Goal: Task Accomplishment & Management: Manage account settings

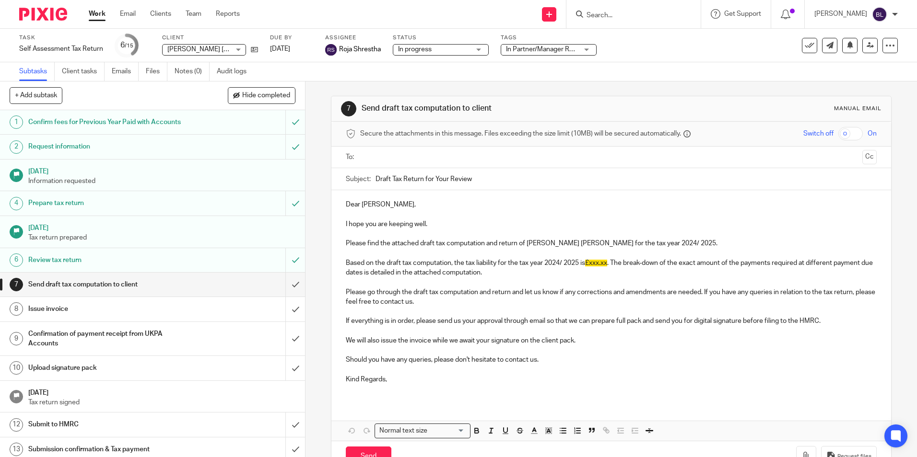
click at [33, 11] on img at bounding box center [43, 14] width 48 height 13
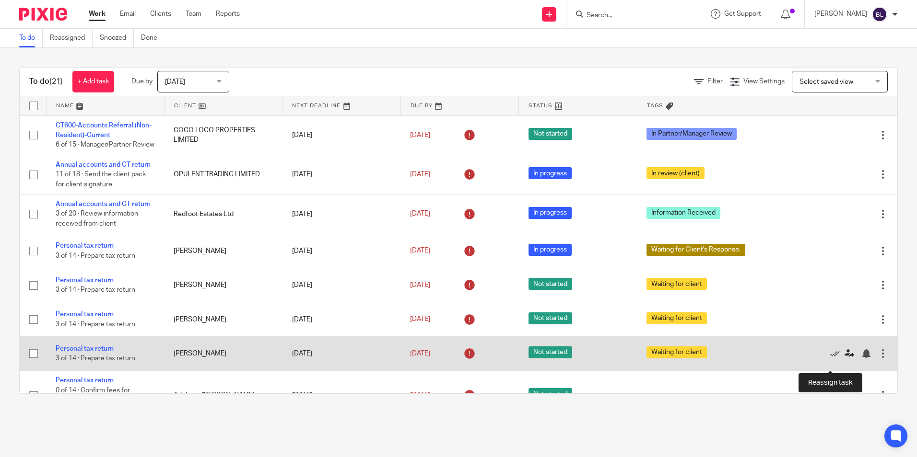
click at [844, 359] on icon at bounding box center [849, 354] width 10 height 10
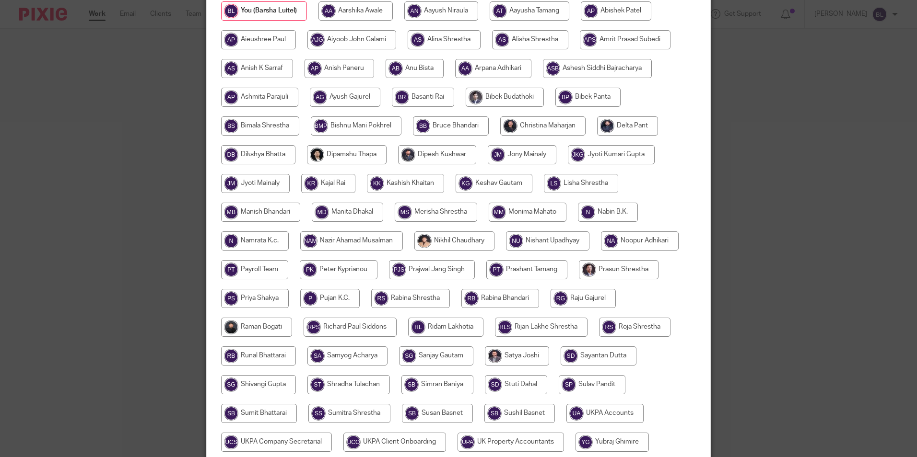
scroll to position [240, 0]
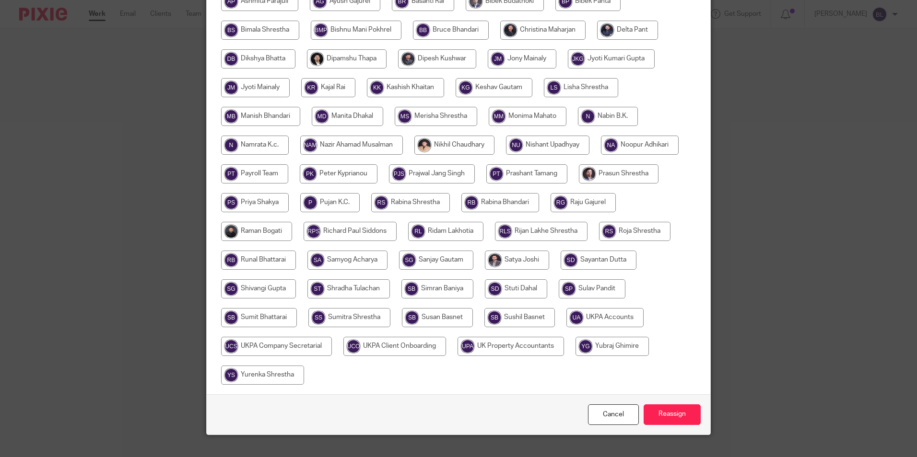
click at [440, 224] on input "radio" at bounding box center [445, 231] width 75 height 19
radio input "true"
click at [665, 417] on input "Reassign" at bounding box center [672, 415] width 57 height 21
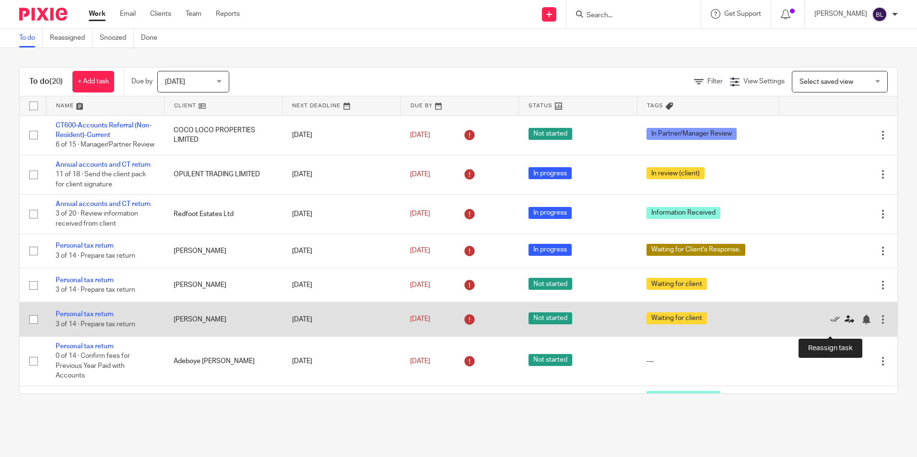
click at [844, 325] on icon at bounding box center [849, 320] width 10 height 10
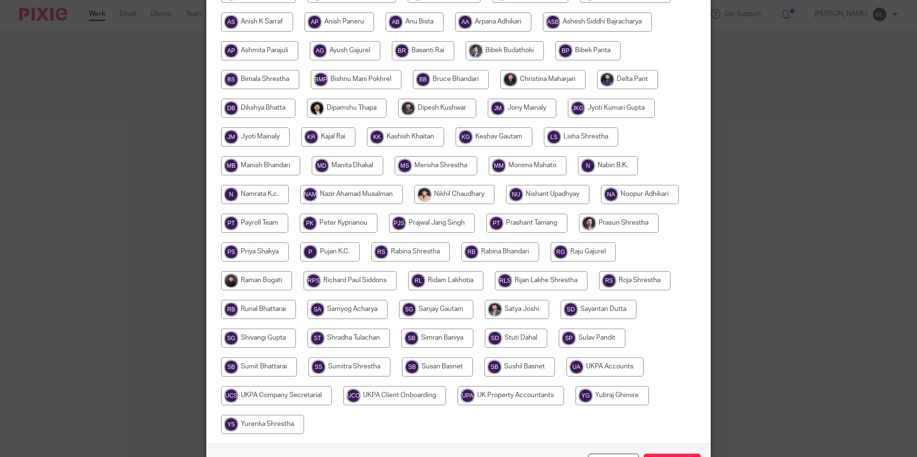
scroll to position [192, 0]
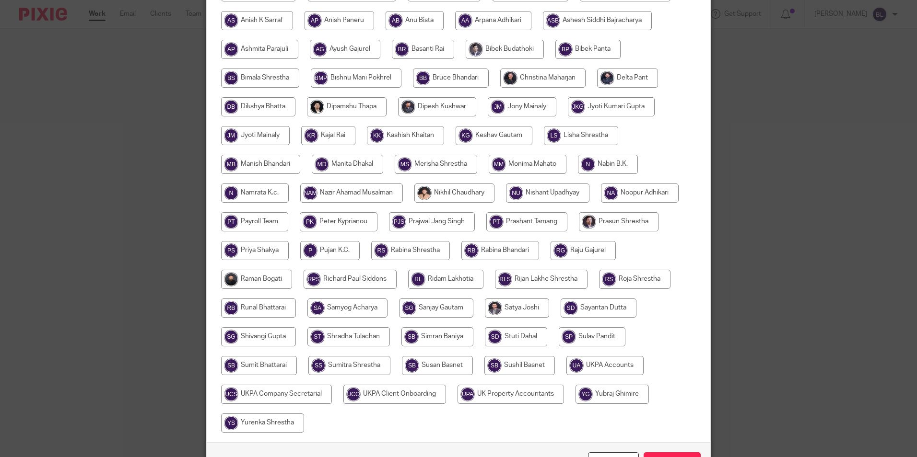
click at [446, 277] on input "radio" at bounding box center [445, 279] width 75 height 19
radio input "true"
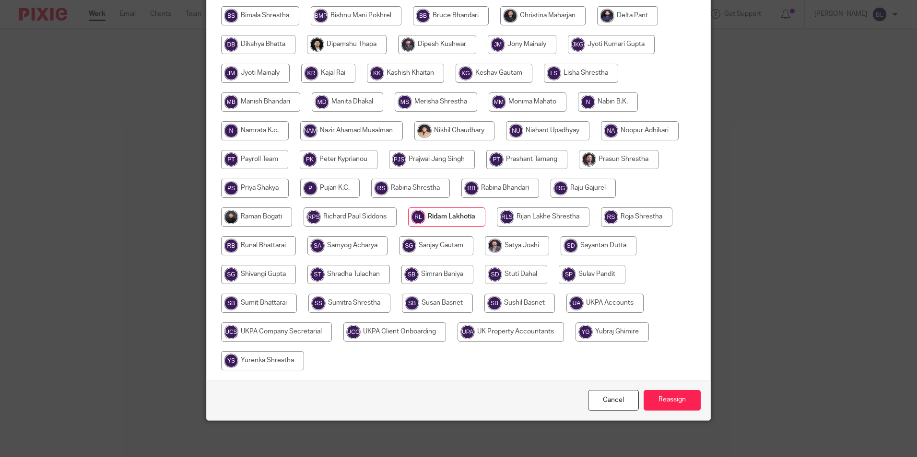
scroll to position [256, 0]
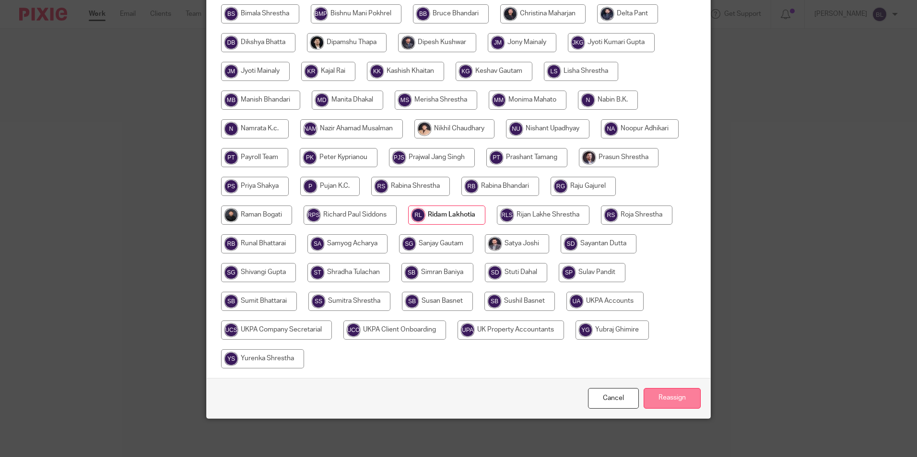
click at [654, 395] on input "Reassign" at bounding box center [672, 398] width 57 height 21
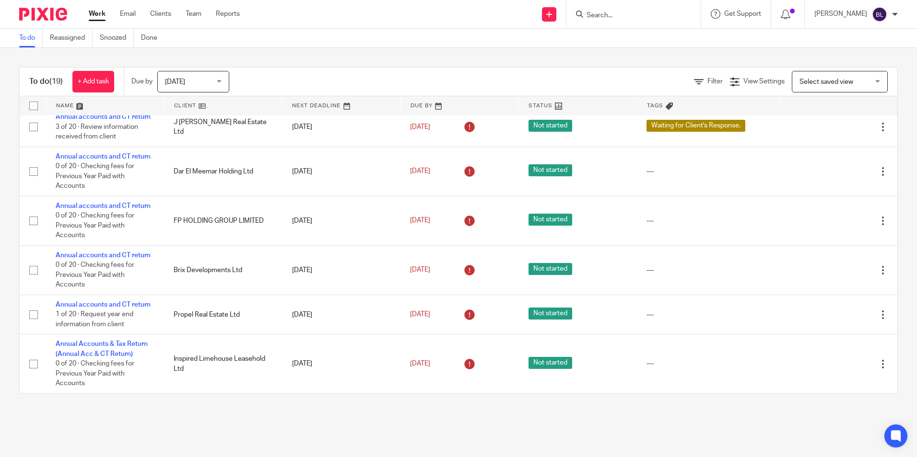
scroll to position [529, 0]
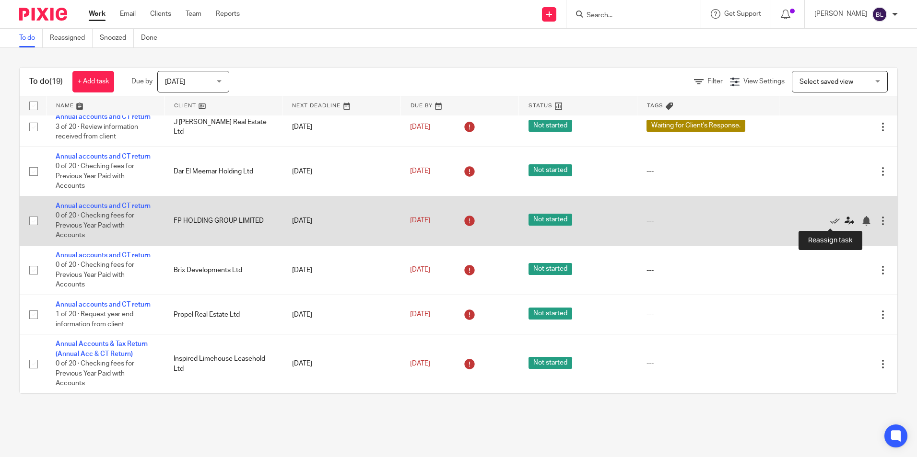
click at [844, 223] on icon at bounding box center [849, 221] width 10 height 10
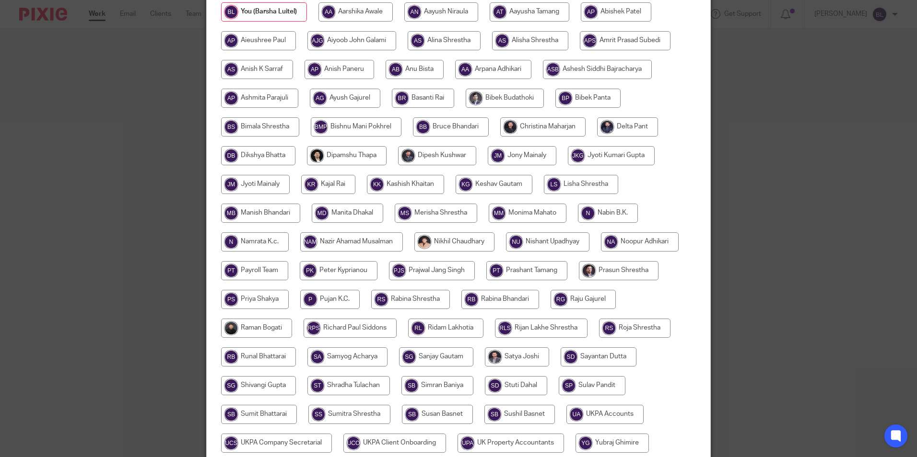
scroll to position [144, 0]
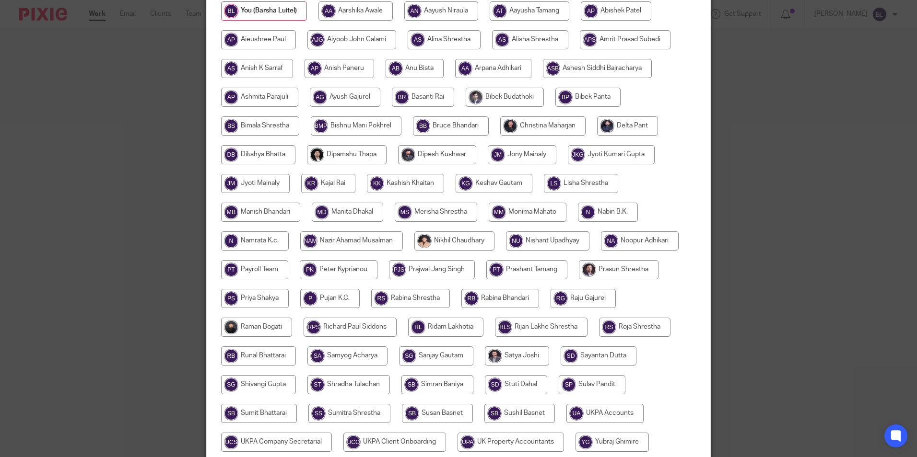
click at [247, 326] on input "radio" at bounding box center [256, 327] width 71 height 19
radio input "true"
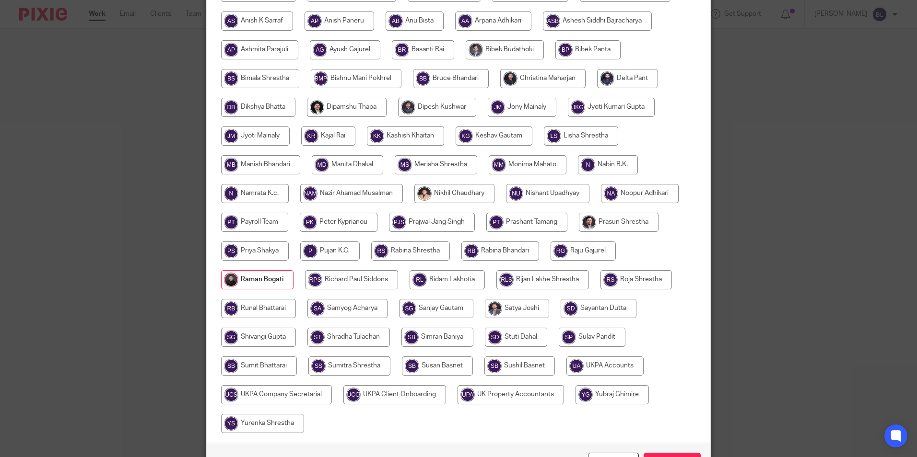
scroll to position [256, 0]
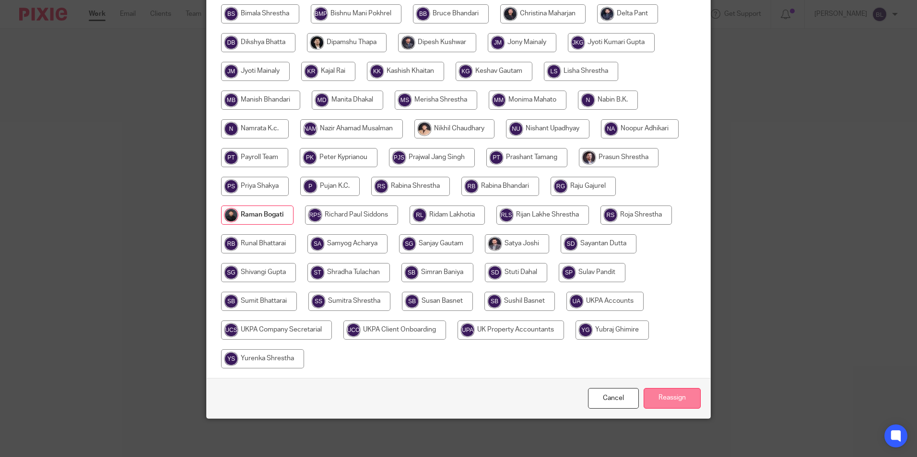
click at [681, 397] on input "Reassign" at bounding box center [672, 398] width 57 height 21
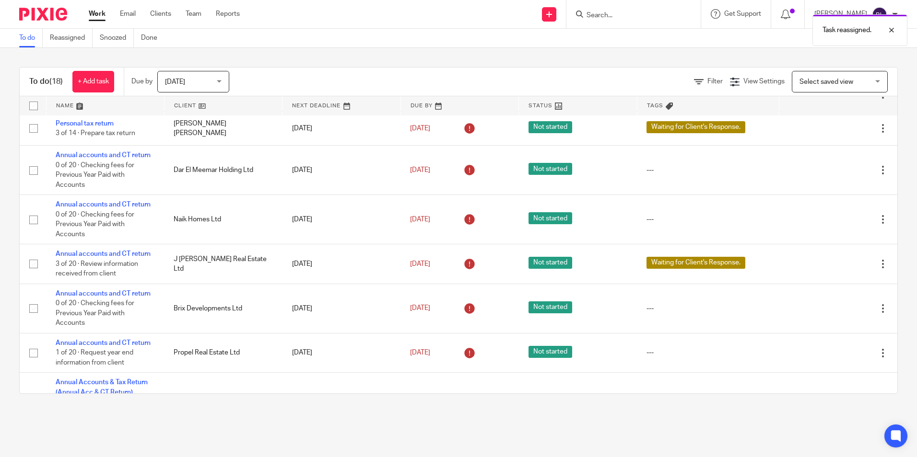
scroll to position [480, 0]
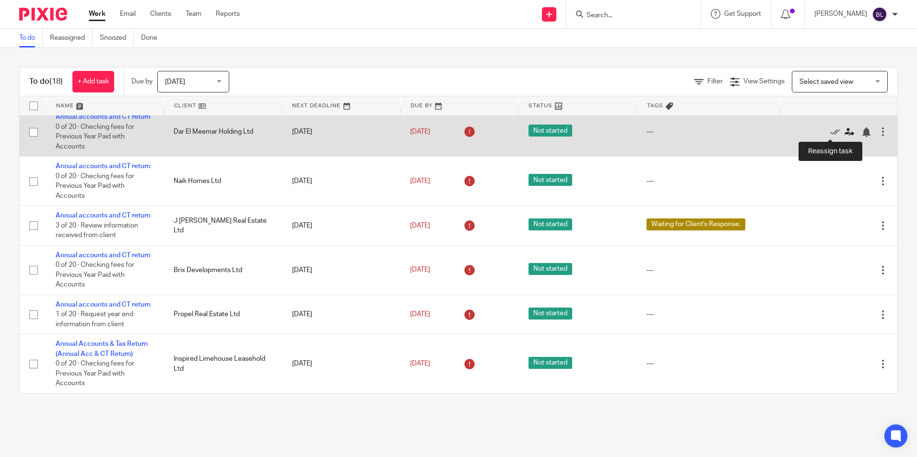
click at [844, 131] on icon at bounding box center [849, 133] width 10 height 10
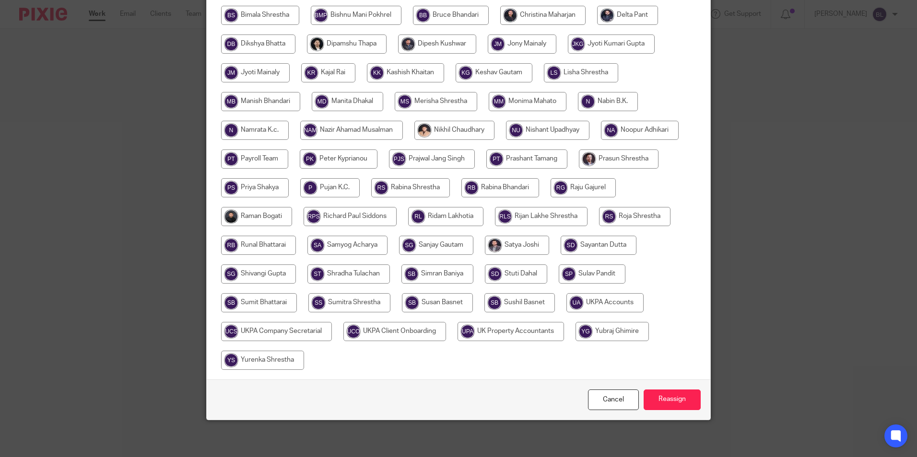
scroll to position [256, 0]
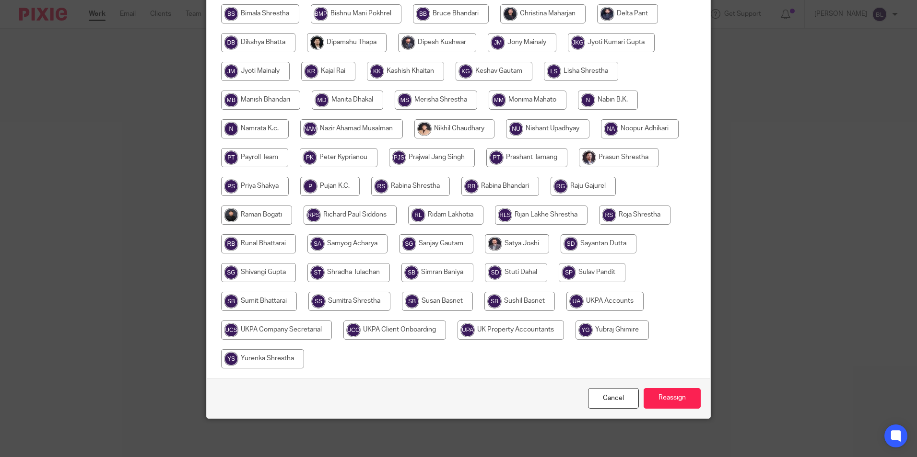
click at [250, 211] on input "radio" at bounding box center [256, 215] width 71 height 19
radio input "true"
click at [668, 397] on input "Reassign" at bounding box center [672, 398] width 57 height 21
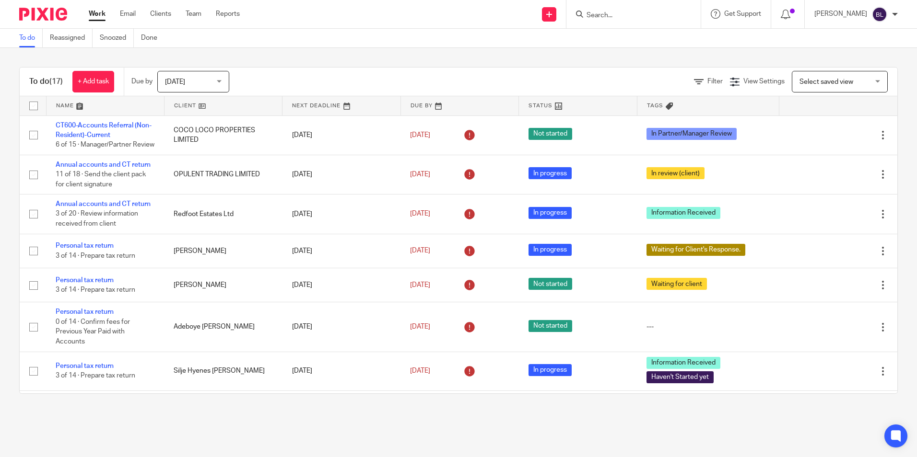
click at [618, 17] on input "Search" at bounding box center [629, 16] width 86 height 9
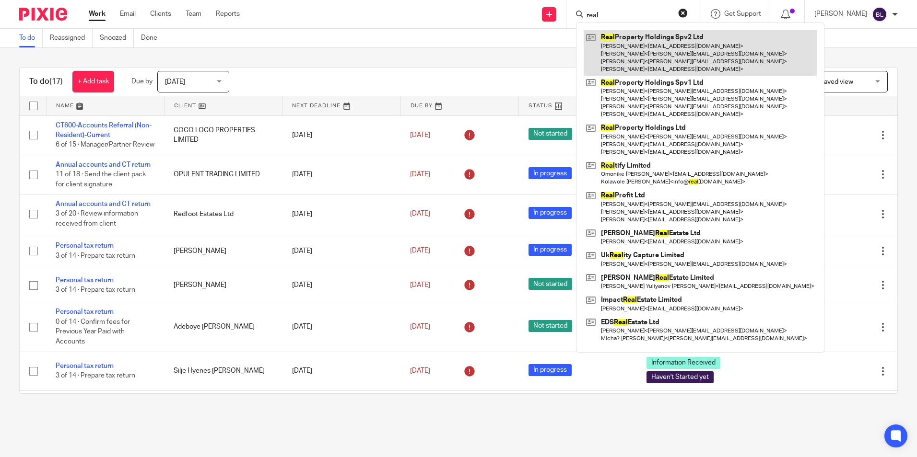
type input "real"
click at [655, 31] on link at bounding box center [700, 53] width 233 height 46
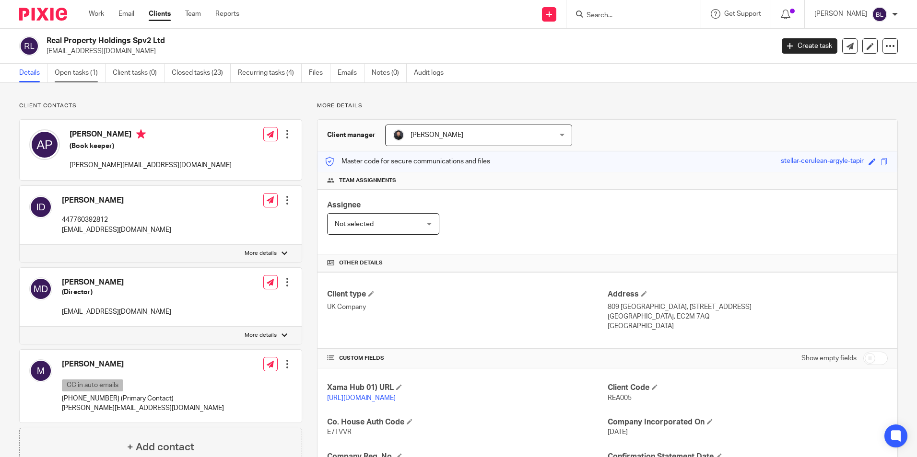
click at [78, 74] on link "Open tasks (1)" at bounding box center [80, 73] width 51 height 19
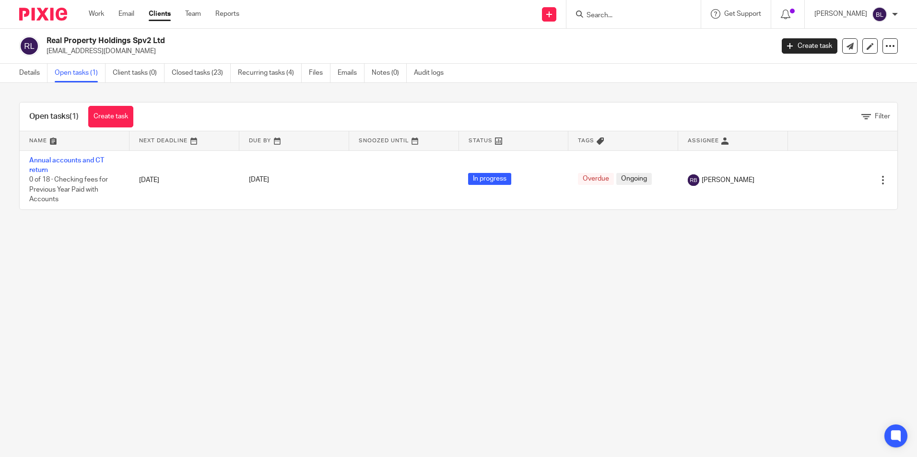
click at [33, 13] on img at bounding box center [43, 14] width 48 height 13
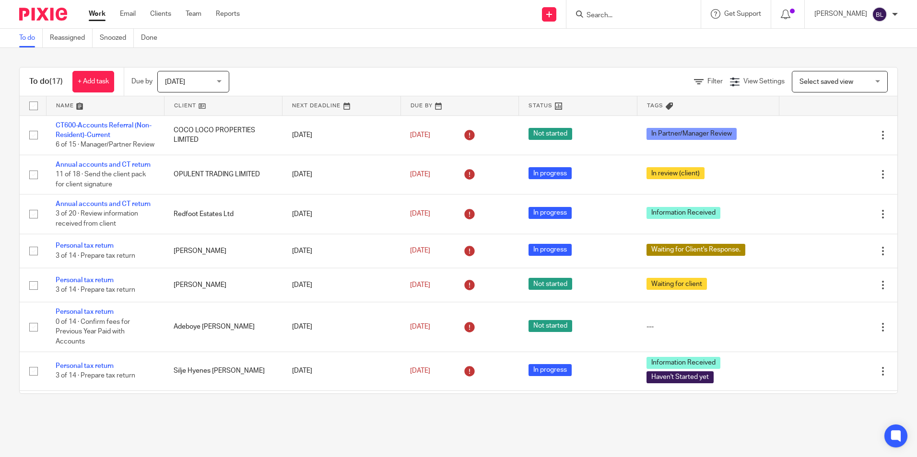
click at [622, 12] on input "Search" at bounding box center [629, 16] width 86 height 9
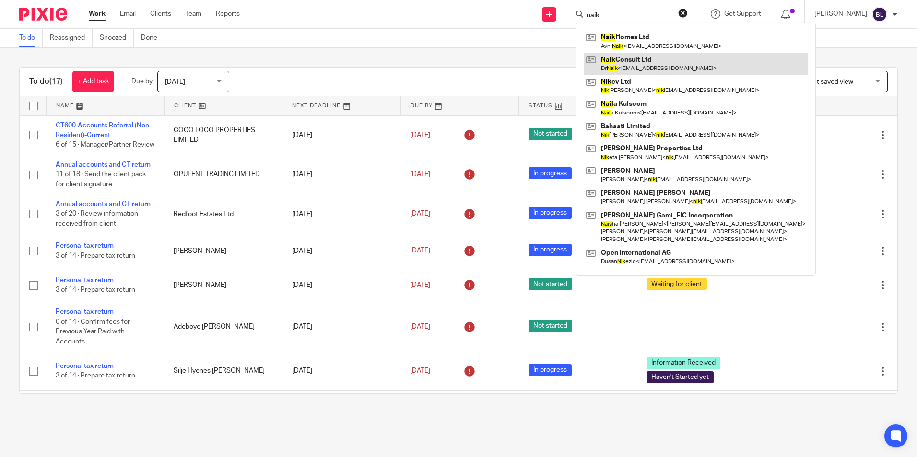
type input "naik"
click at [665, 61] on link at bounding box center [696, 64] width 224 height 22
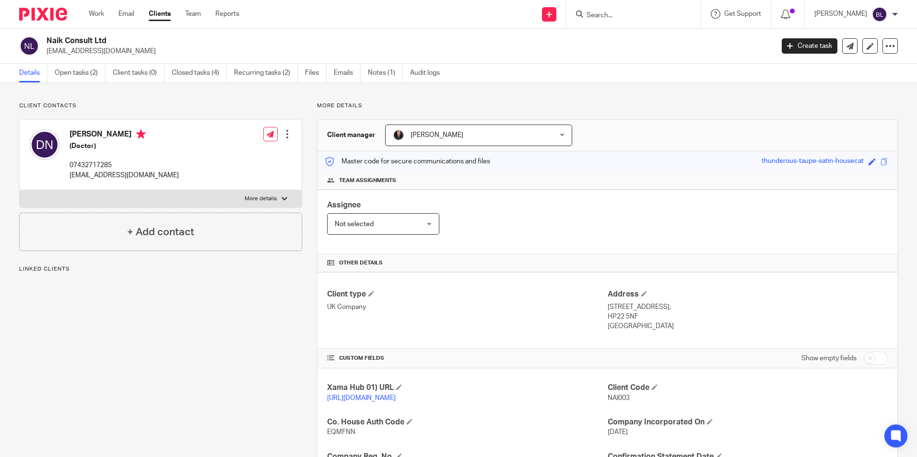
click at [75, 71] on link "Open tasks (2)" at bounding box center [80, 73] width 51 height 19
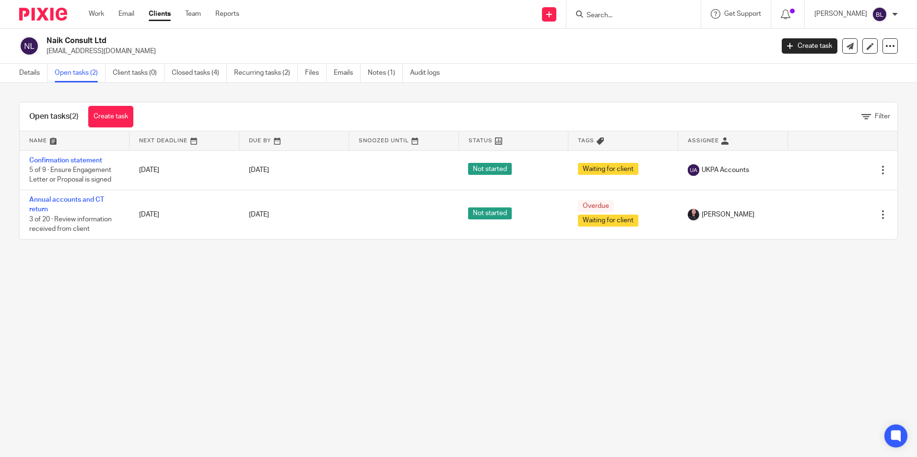
click at [39, 13] on img at bounding box center [43, 14] width 48 height 13
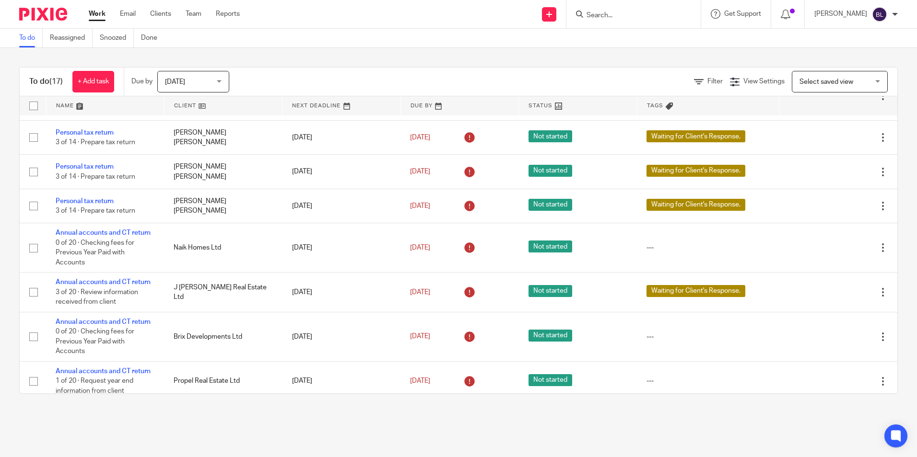
scroll to position [384, 0]
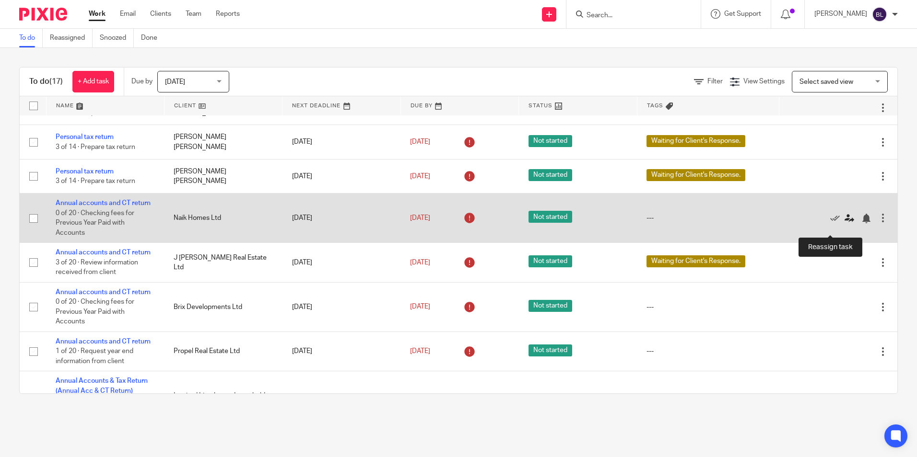
click at [844, 223] on icon at bounding box center [849, 219] width 10 height 10
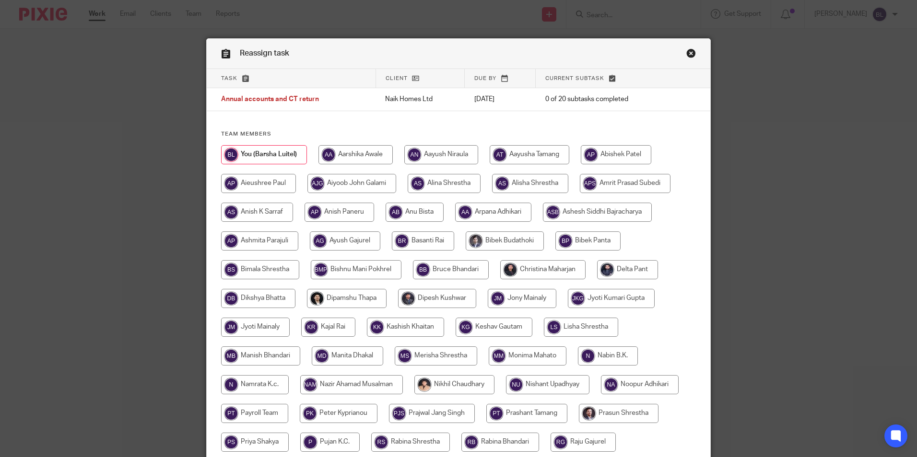
click at [559, 265] on input "radio" at bounding box center [542, 269] width 85 height 19
radio input "true"
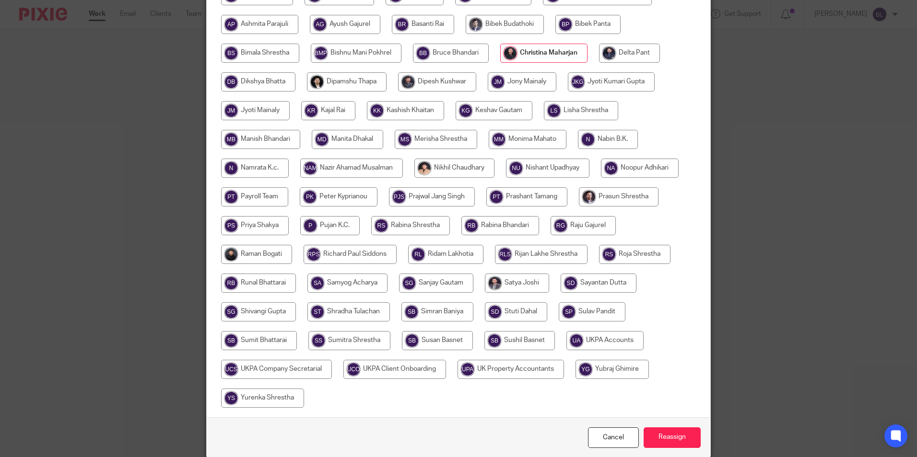
scroll to position [256, 0]
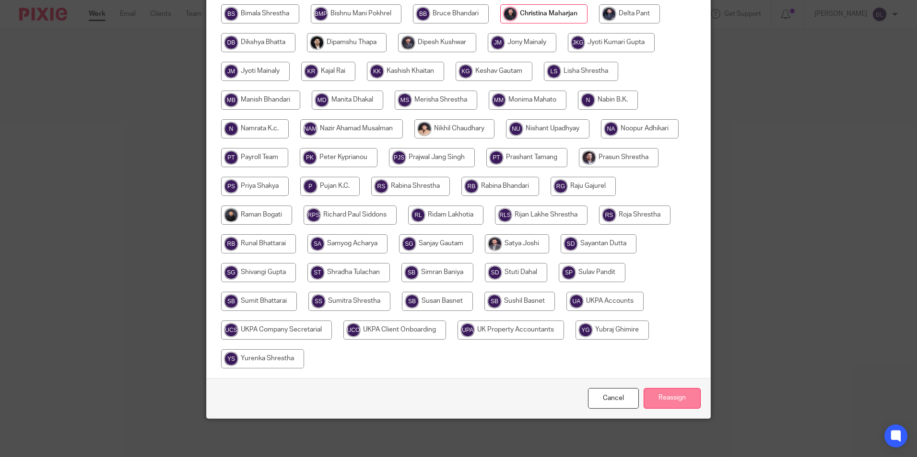
click at [670, 405] on input "Reassign" at bounding box center [672, 398] width 57 height 21
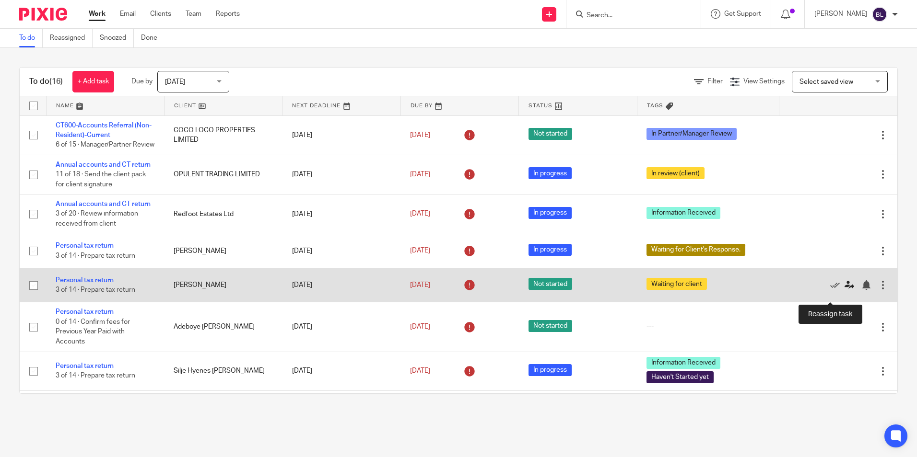
click at [844, 290] on icon at bounding box center [849, 286] width 10 height 10
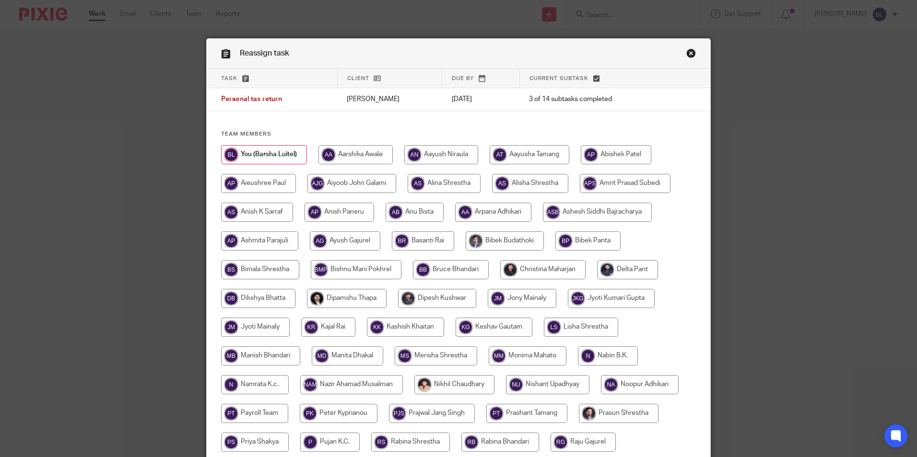
click at [481, 208] on input "radio" at bounding box center [493, 212] width 76 height 19
radio input "true"
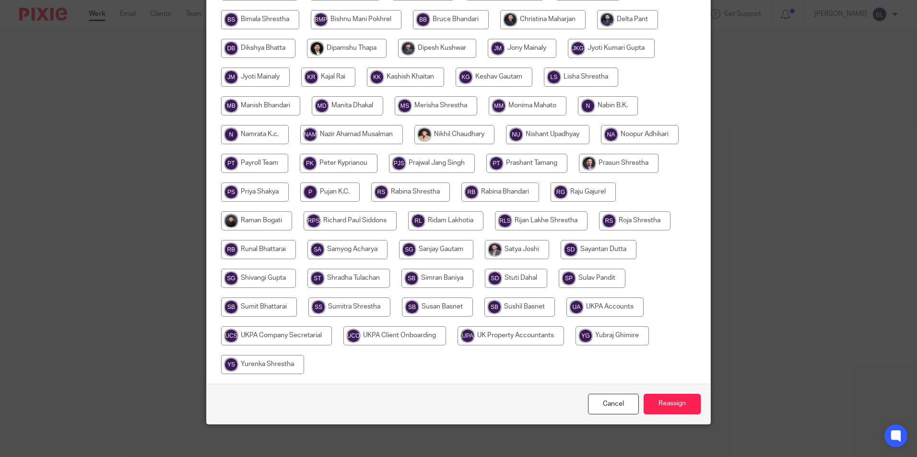
scroll to position [256, 0]
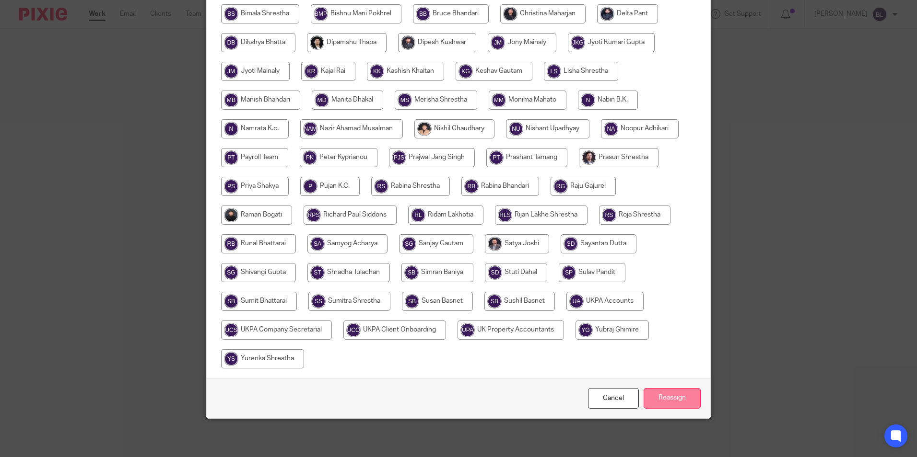
click at [663, 405] on input "Reassign" at bounding box center [672, 398] width 57 height 21
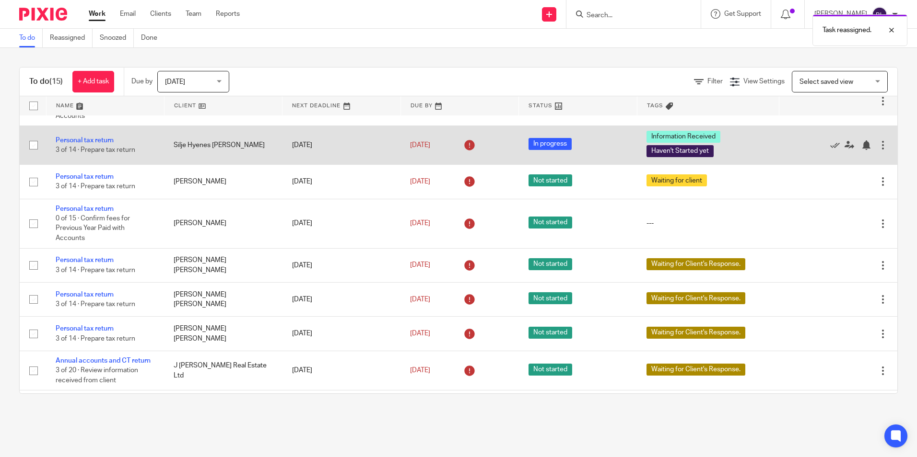
scroll to position [347, 0]
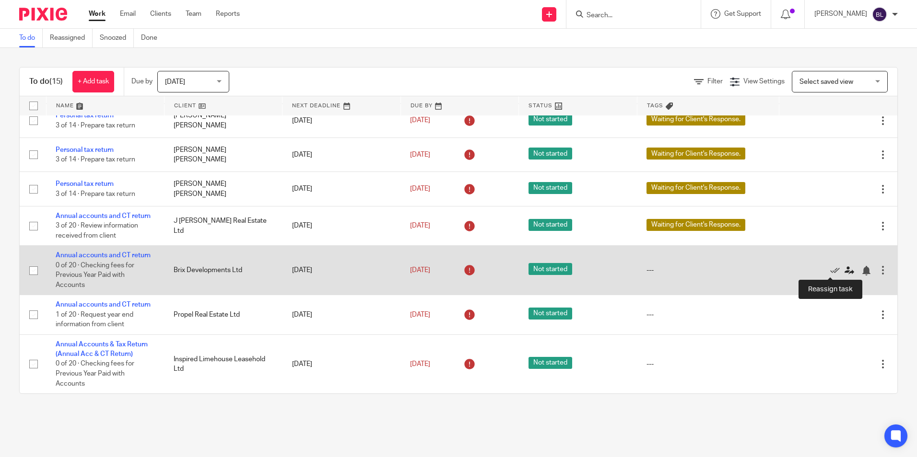
click at [844, 267] on icon at bounding box center [849, 271] width 10 height 10
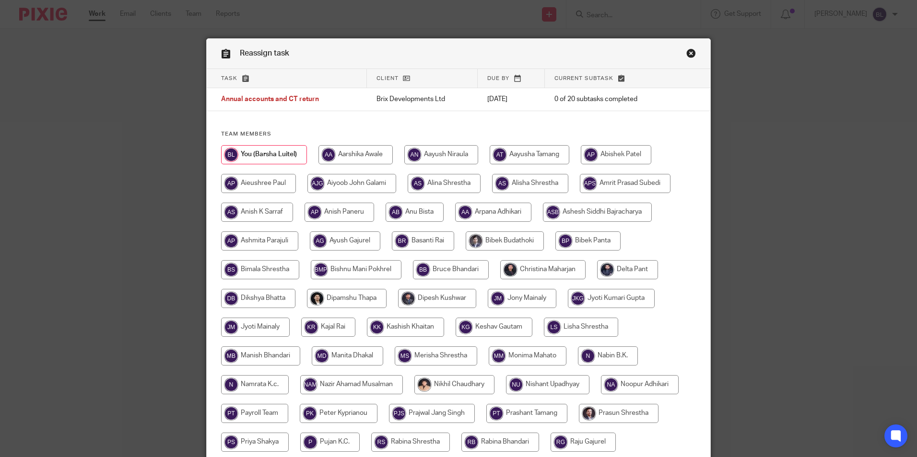
click at [483, 210] on input "radio" at bounding box center [493, 212] width 76 height 19
radio input "true"
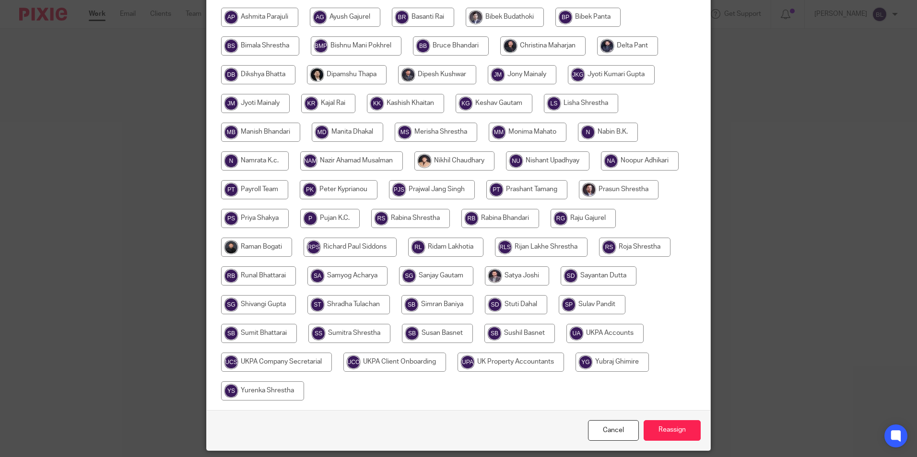
scroll to position [256, 0]
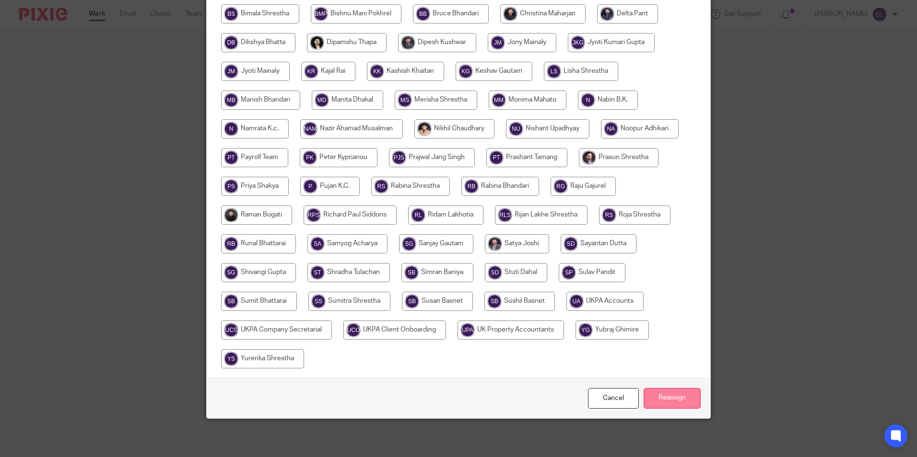
click at [653, 397] on input "Reassign" at bounding box center [672, 398] width 57 height 21
